Goal: Task Accomplishment & Management: Manage account settings

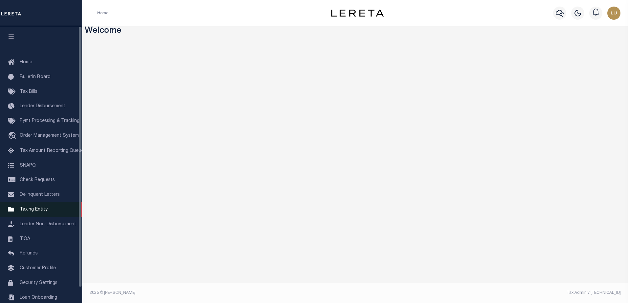
click at [48, 210] on link "Taxing Entity" at bounding box center [41, 210] width 82 height 15
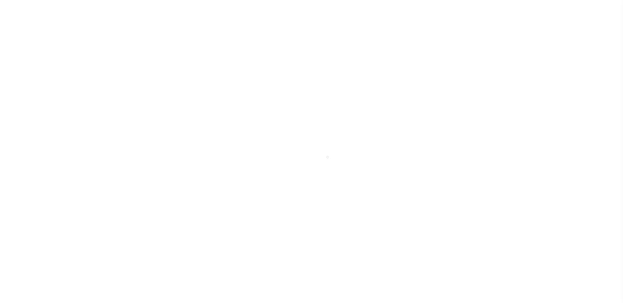
scroll to position [16, 0]
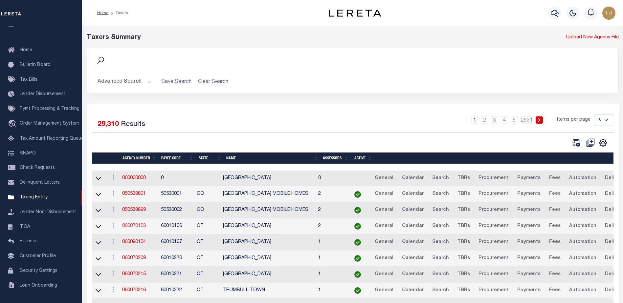
click at [137, 225] on link "060070103" at bounding box center [134, 226] width 24 height 5
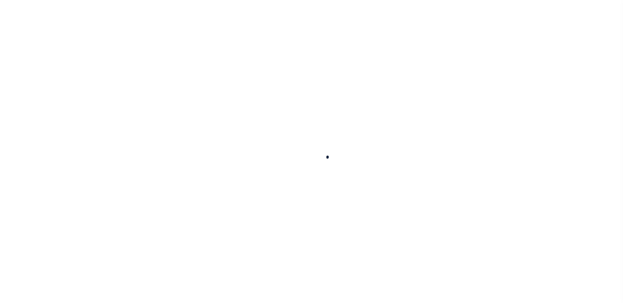
select select
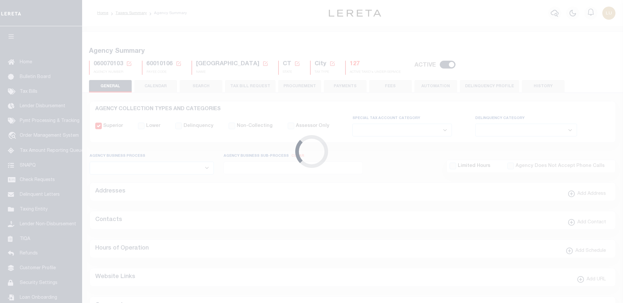
checkbox input "false"
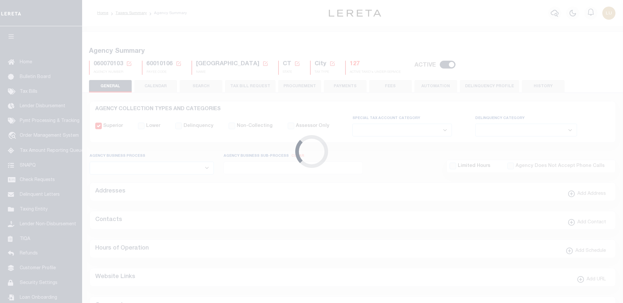
type input "900104002"
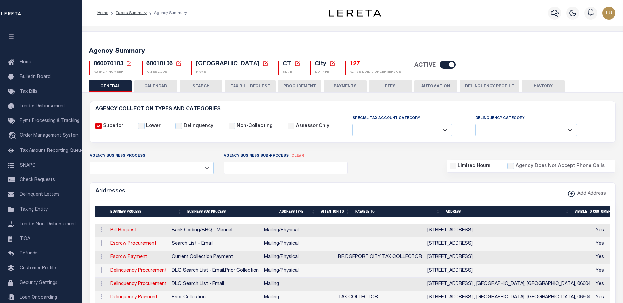
scroll to position [98, 0]
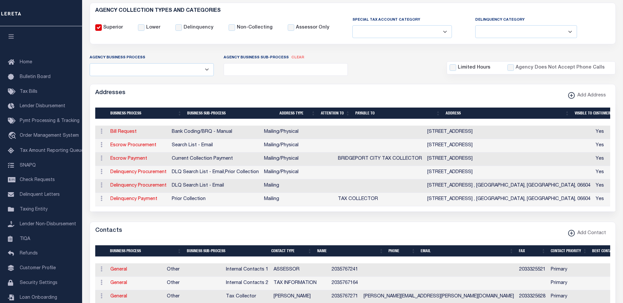
click at [101, 163] on div "ACTIONS Edit Address Delete Address" at bounding box center [101, 159] width 7 height 8
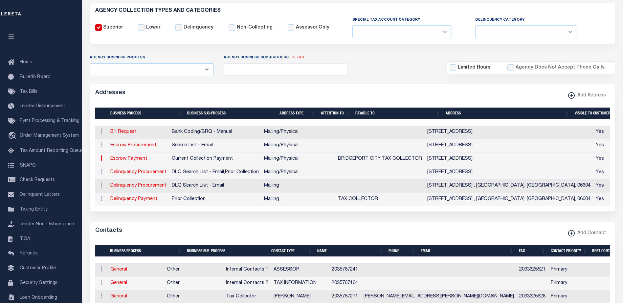
click at [101, 160] on icon at bounding box center [101, 158] width 2 height 5
click at [115, 179] on link "Edit Address" at bounding box center [123, 179] width 50 height 11
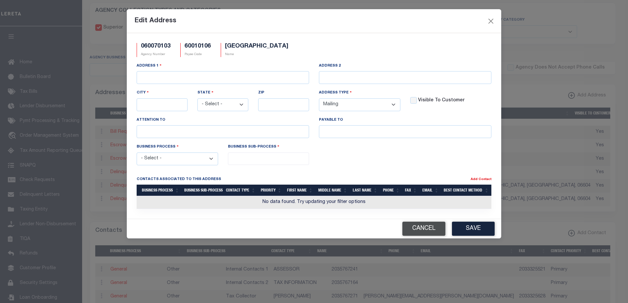
click at [408, 231] on button "Cancel" at bounding box center [423, 229] width 43 height 14
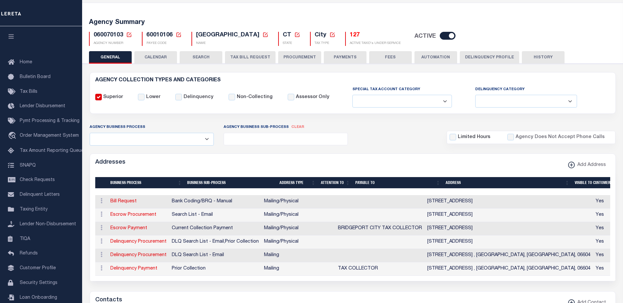
scroll to position [0, 0]
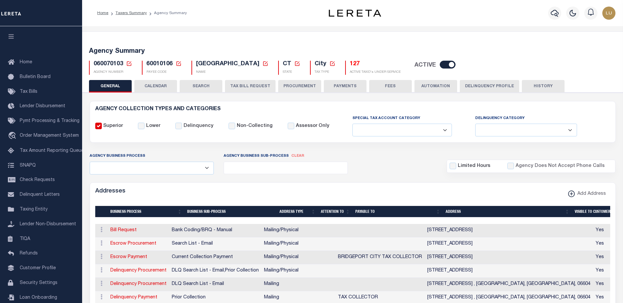
click at [355, 88] on button "PAYMENTS" at bounding box center [345, 86] width 43 height 12
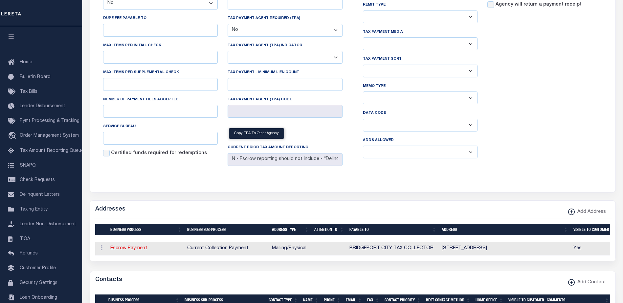
scroll to position [164, 0]
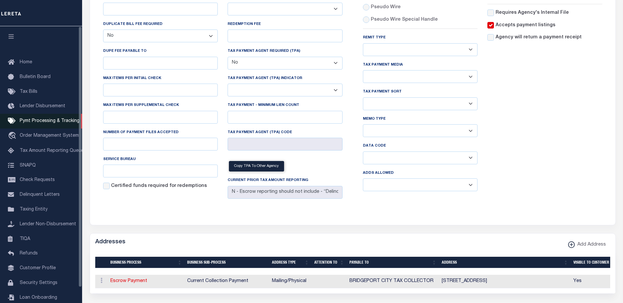
drag, startPoint x: 60, startPoint y: 125, endPoint x: 68, endPoint y: 127, distance: 8.5
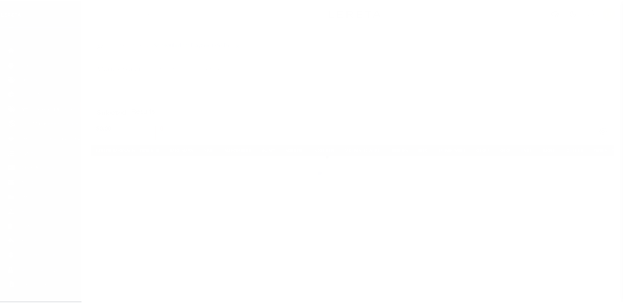
scroll to position [16, 0]
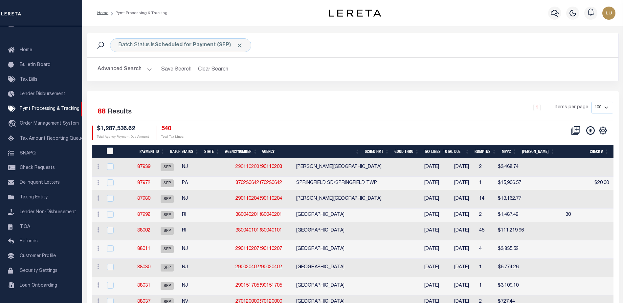
click at [235, 167] on link "290110203" at bounding box center [247, 167] width 24 height 5
checkbox input "true"
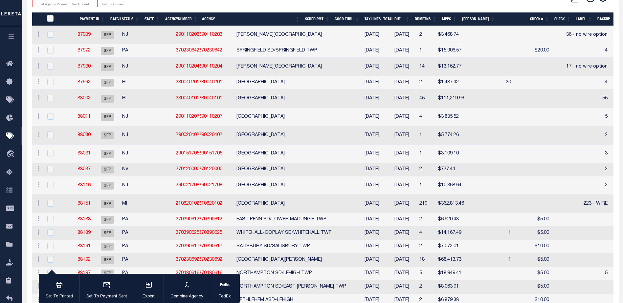
scroll to position [98, 0]
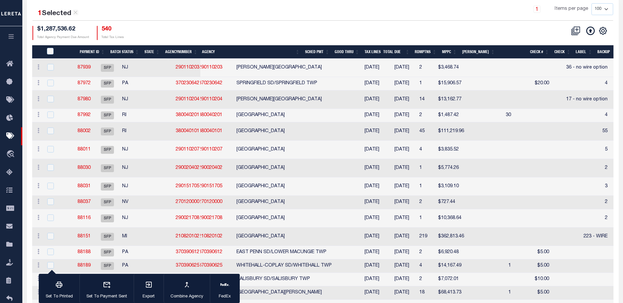
click at [11, 39] on icon "button" at bounding box center [12, 36] width 8 height 6
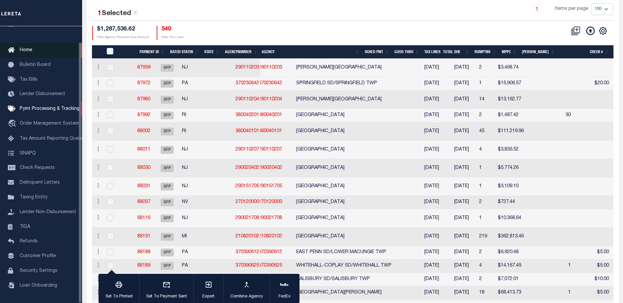
scroll to position [16, 0]
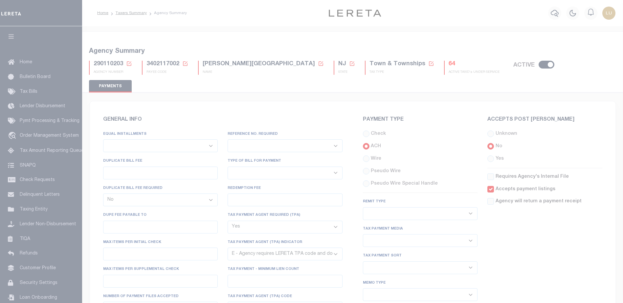
select select "false"
select select "true"
select select "5"
